Goal: Task Accomplishment & Management: Use online tool/utility

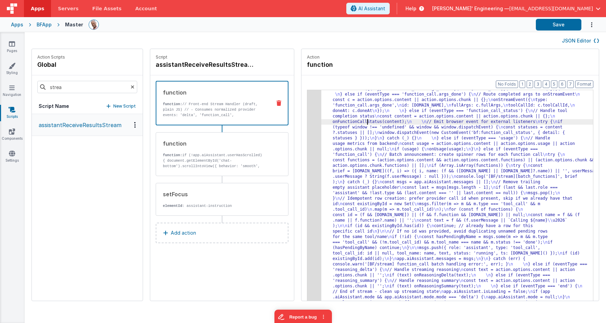
drag, startPoint x: 355, startPoint y: 120, endPoint x: 331, endPoint y: 118, distance: 24.7
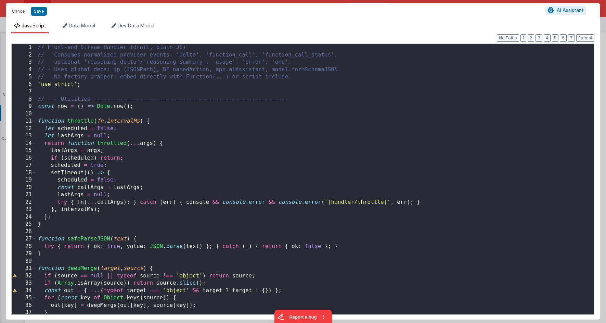
click at [267, 120] on div "// Front-end Stream Handler (draft, plain JS) // - Consumes normalized provider…" at bounding box center [315, 186] width 558 height 285
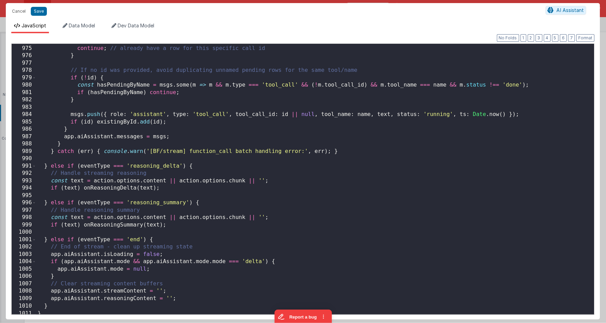
scroll to position [7209, 0]
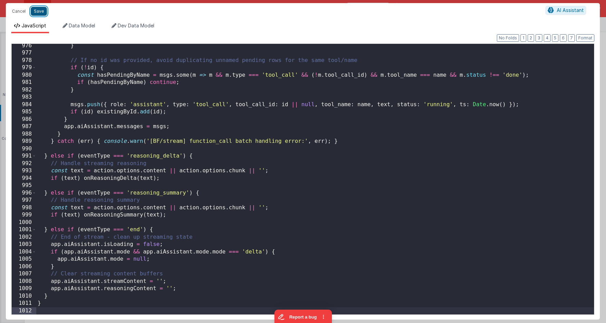
click at [36, 12] on button "Save" at bounding box center [39, 11] width 16 height 9
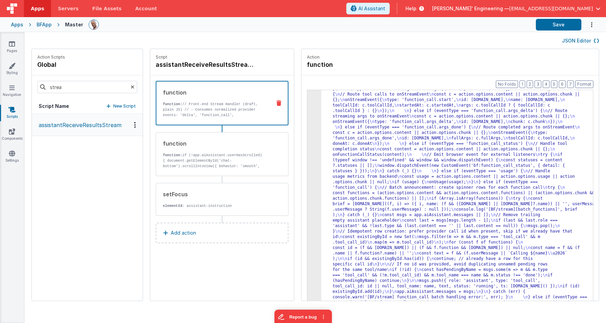
click at [519, 41] on div "JSON Editor" at bounding box center [314, 40] width 567 height 8
click at [552, 24] on button "Save" at bounding box center [558, 25] width 45 height 12
drag, startPoint x: 279, startPoint y: 105, endPoint x: 295, endPoint y: 106, distance: 15.5
click at [280, 105] on div "function function: // Front-end Stream Handler (draft, plain JS) // - Consumes …" at bounding box center [222, 165] width 144 height 180
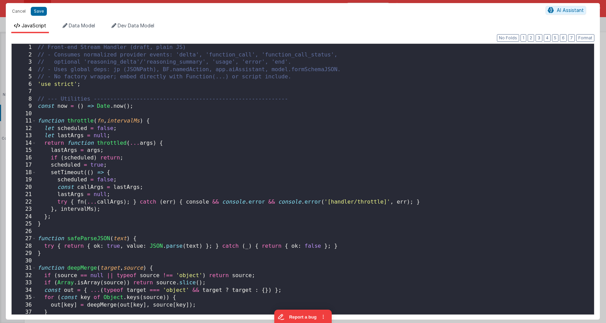
click at [302, 111] on div "// Front-end Stream Handler (draft, plain JS) // - Consumes normalized provider…" at bounding box center [315, 186] width 558 height 285
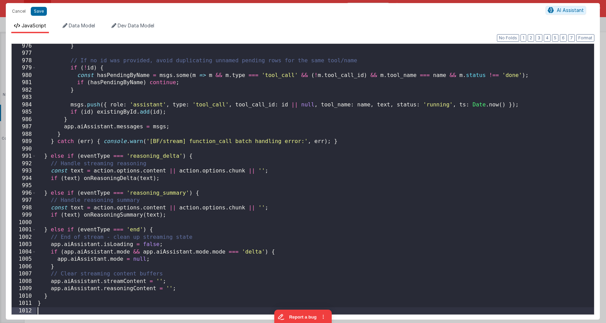
scroll to position [7209, 0]
